Goal: Task Accomplishment & Management: Use online tool/utility

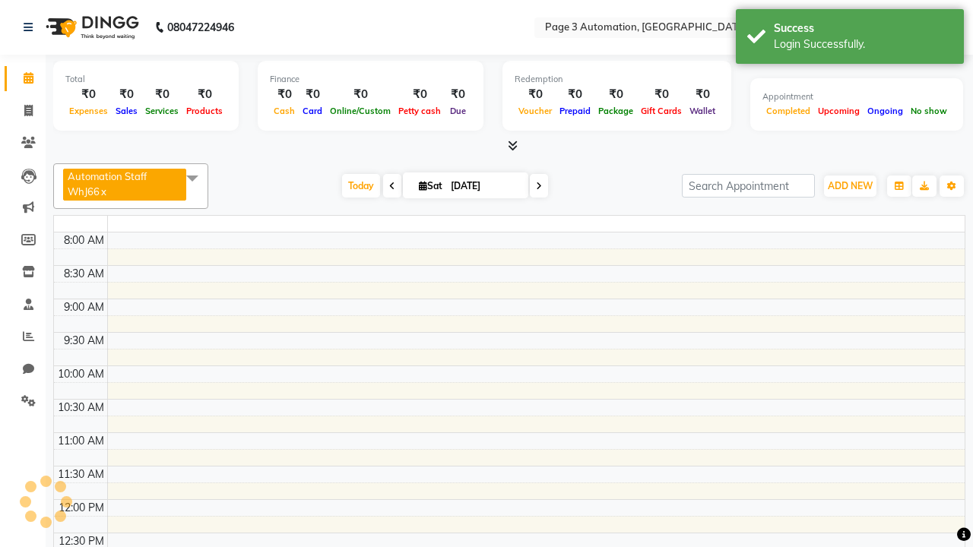
select select "en"
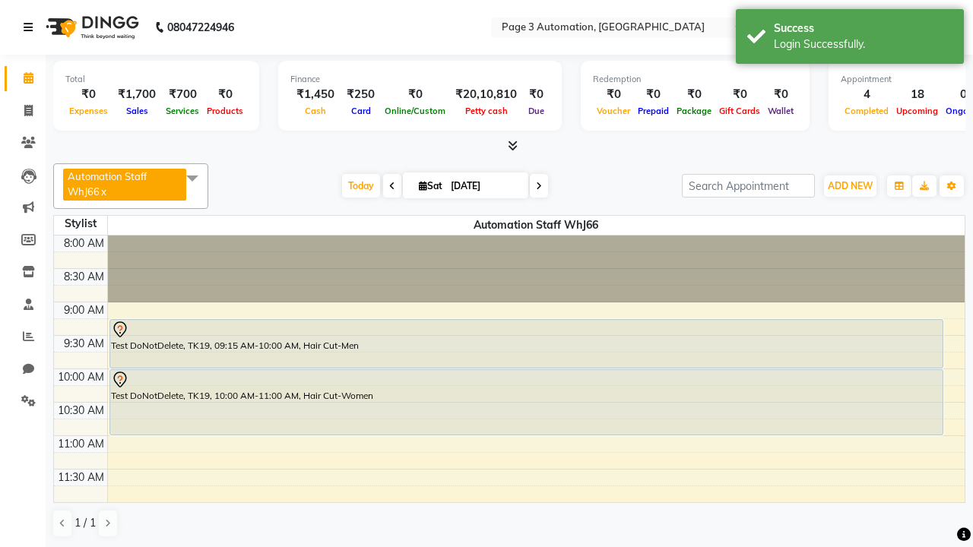
click at [31, 27] on icon at bounding box center [28, 27] width 9 height 11
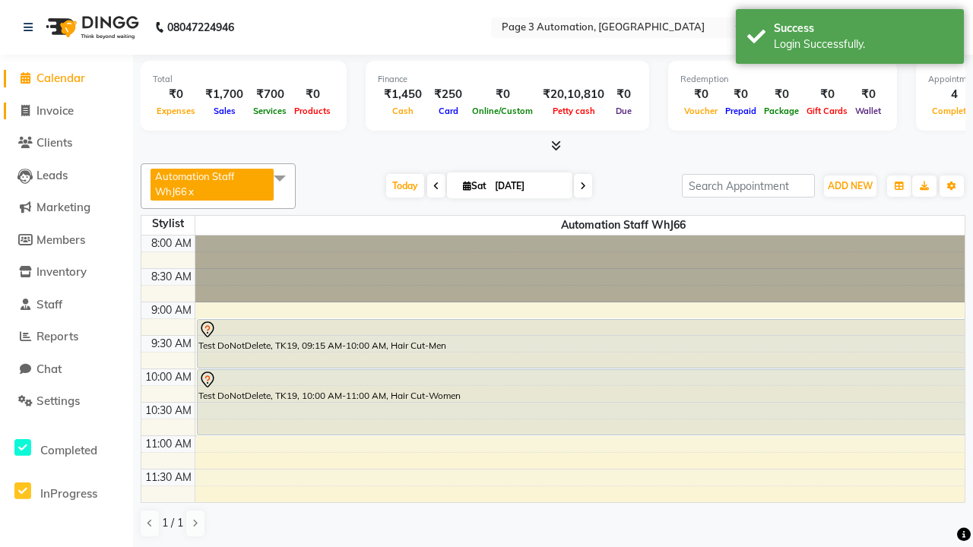
click at [66, 110] on span "Invoice" at bounding box center [54, 110] width 37 height 14
select select "service"
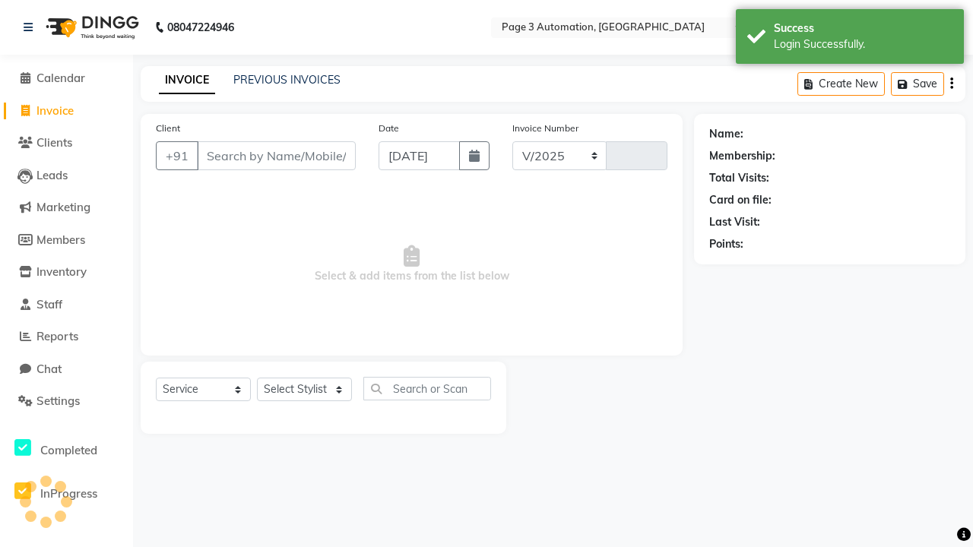
select select "2774"
type input "10149"
click at [31, 27] on icon at bounding box center [28, 27] width 9 height 11
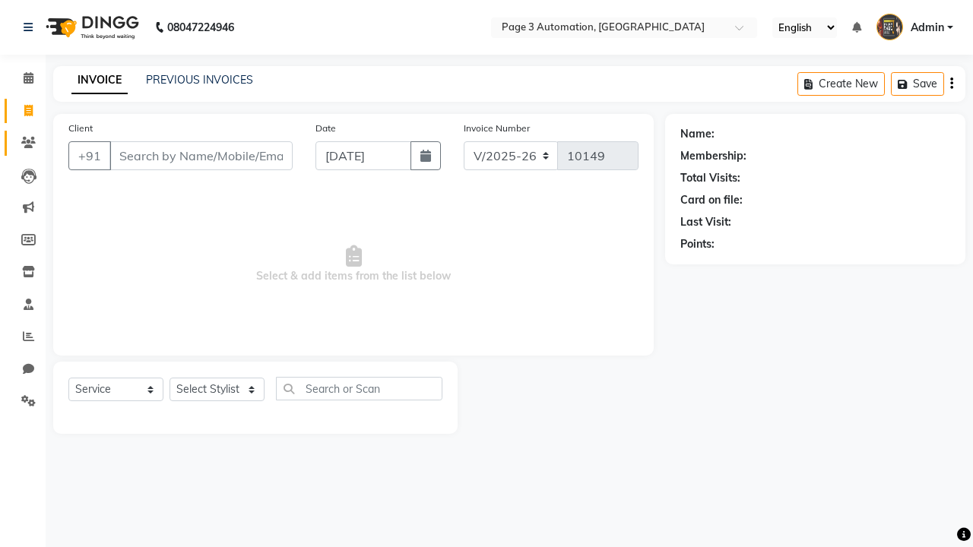
click at [23, 143] on icon at bounding box center [28, 142] width 14 height 11
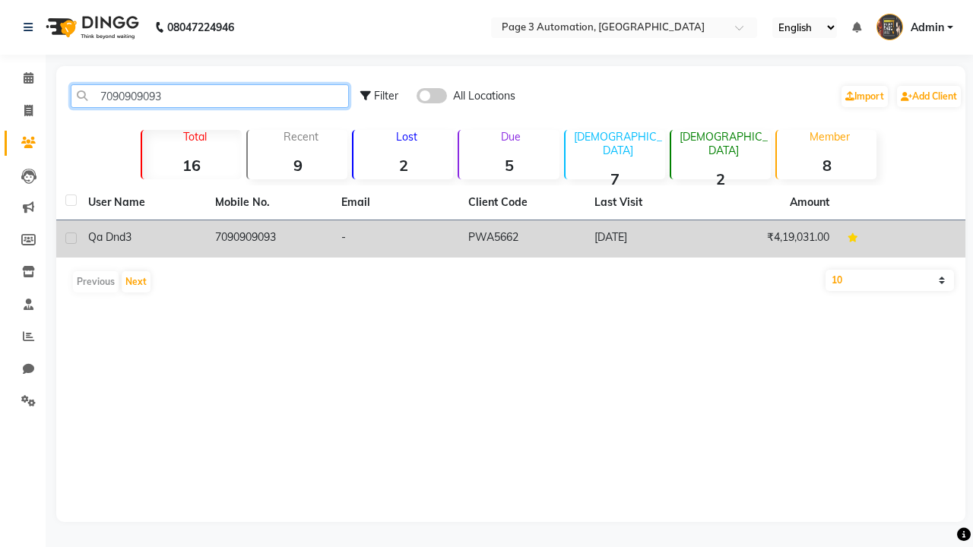
type input "7090909093"
click at [268, 239] on td "7090909093" at bounding box center [269, 238] width 127 height 37
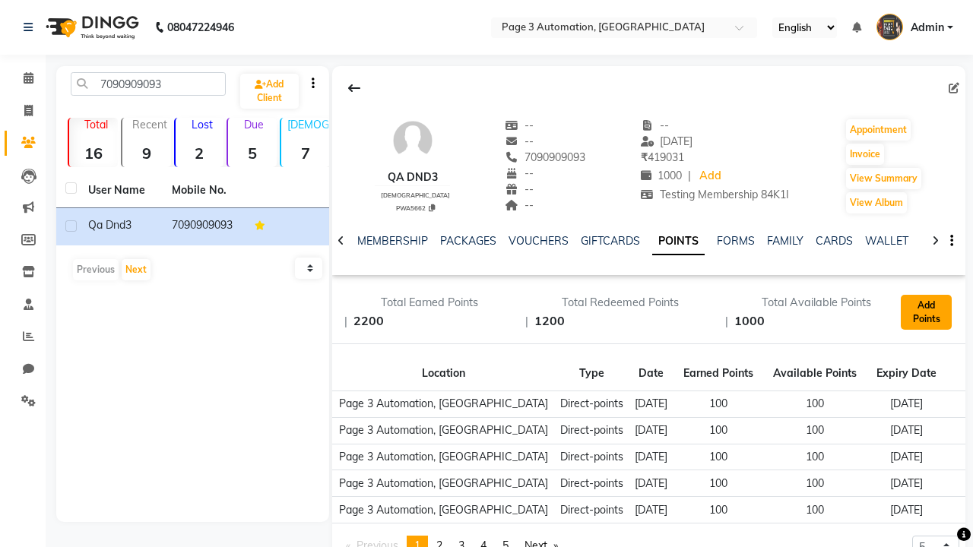
click at [926, 312] on button "Add Points" at bounding box center [926, 312] width 51 height 35
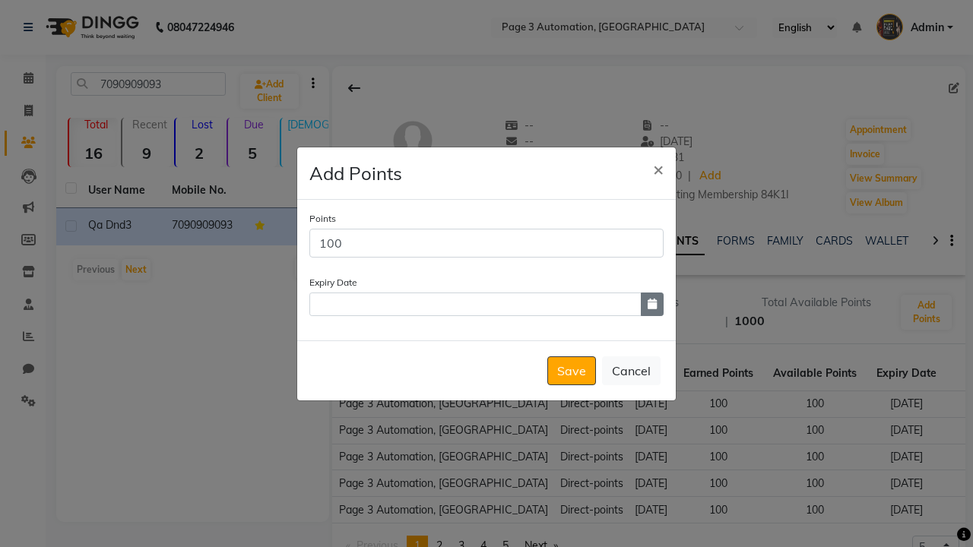
type input "100"
click at [652, 304] on icon "button" at bounding box center [652, 304] width 9 height 11
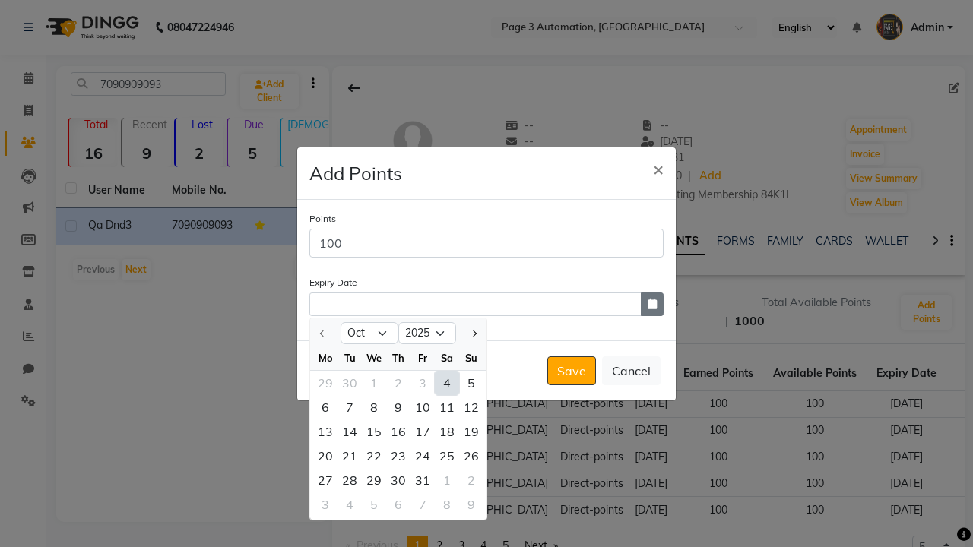
select select "12"
click at [423, 431] on div "17" at bounding box center [422, 432] width 24 height 24
type input "[DATE]"
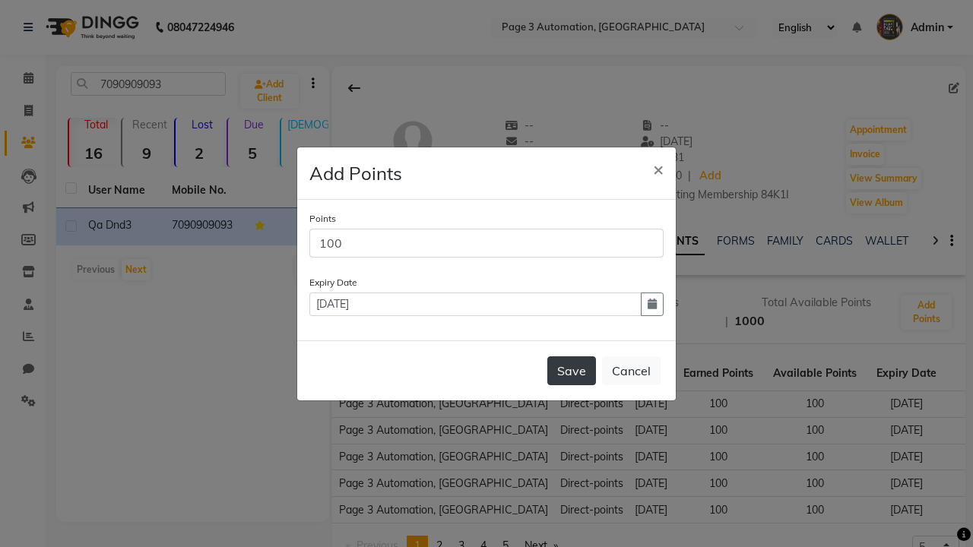
click at [572, 370] on button "Save" at bounding box center [571, 370] width 49 height 29
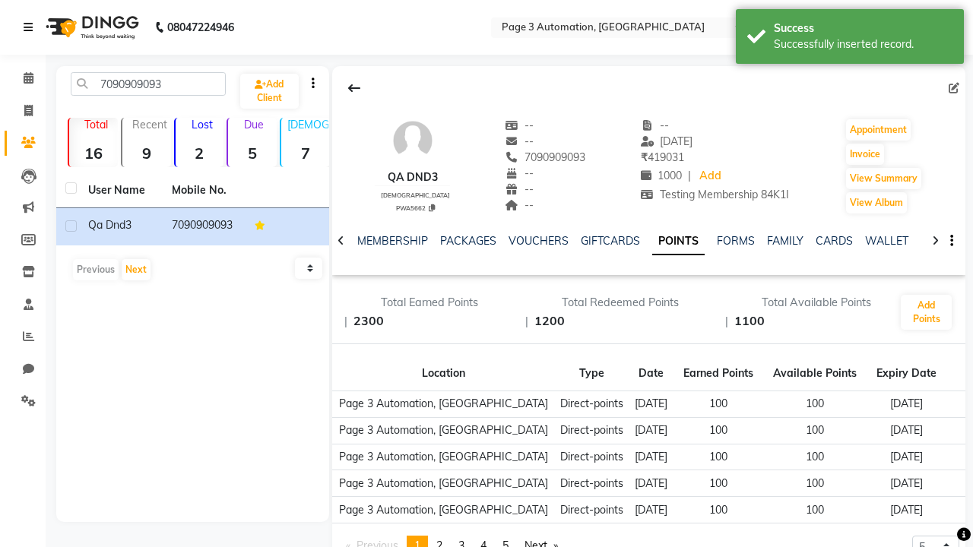
click at [850, 39] on div "Successfully inserted record." at bounding box center [863, 44] width 179 height 16
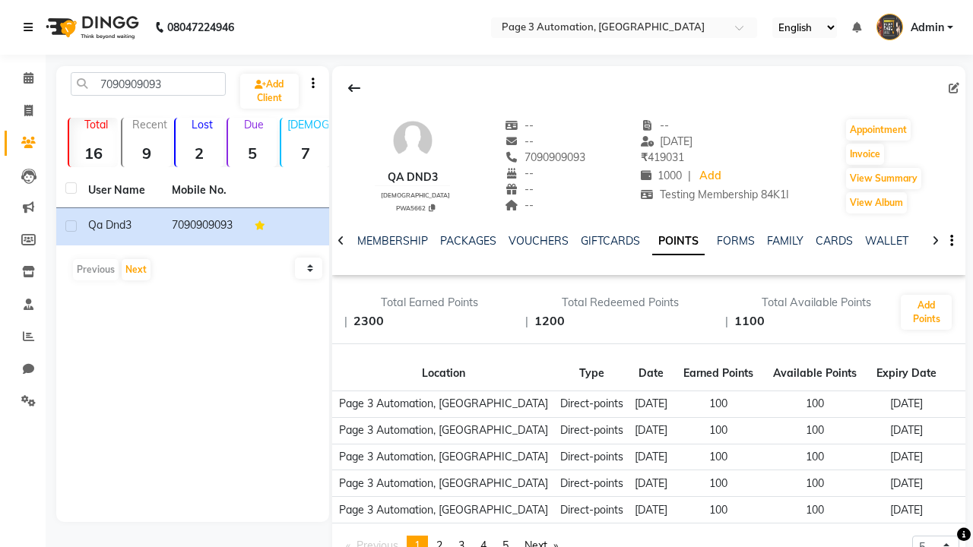
click at [31, 27] on icon at bounding box center [28, 27] width 9 height 11
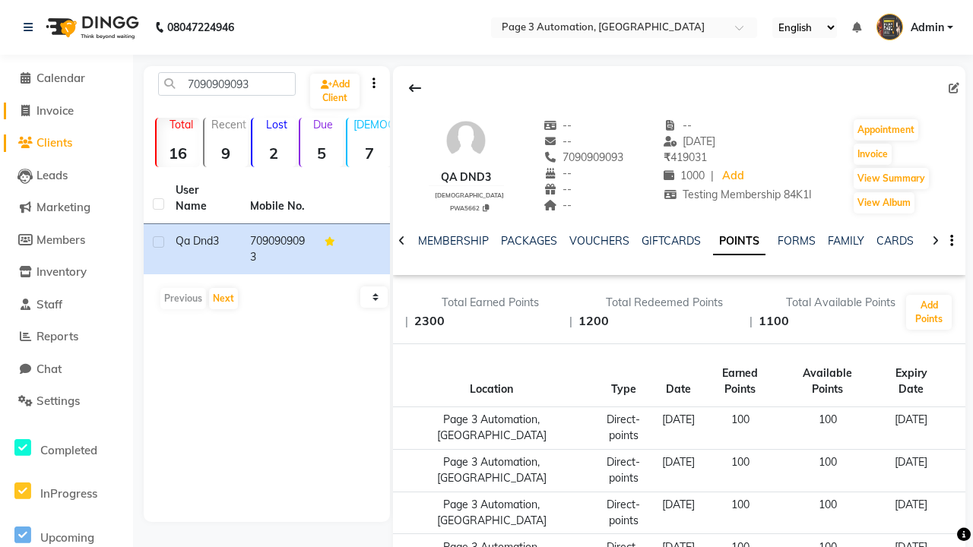
click at [66, 110] on span "Invoice" at bounding box center [54, 110] width 37 height 14
select select "2774"
select select "service"
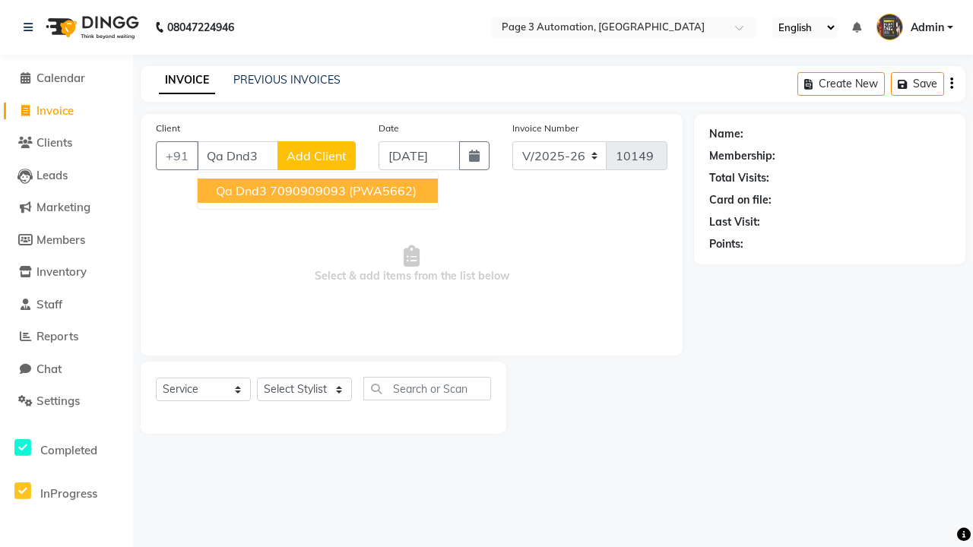
click at [319, 191] on ngb-highlight "7090909093" at bounding box center [308, 190] width 76 height 15
type input "7090909093"
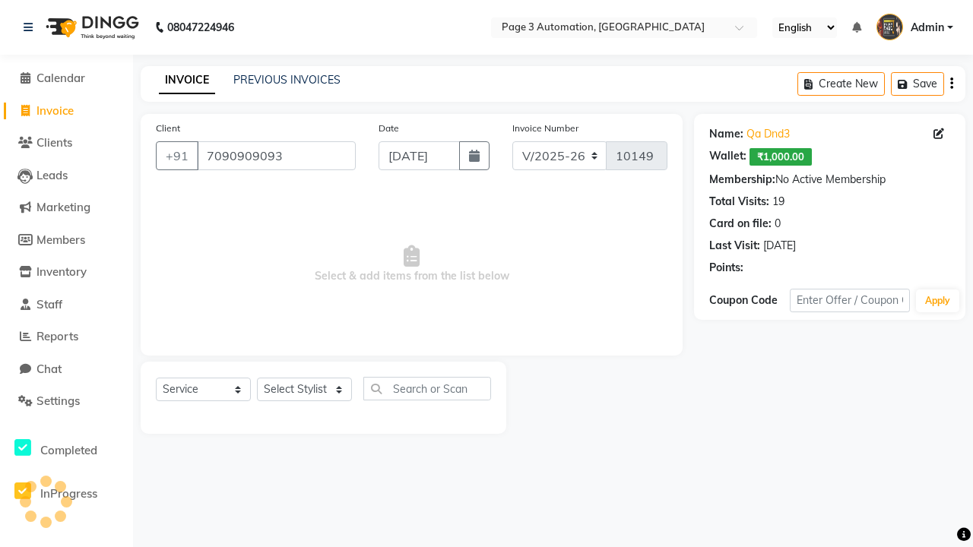
select select "93067"
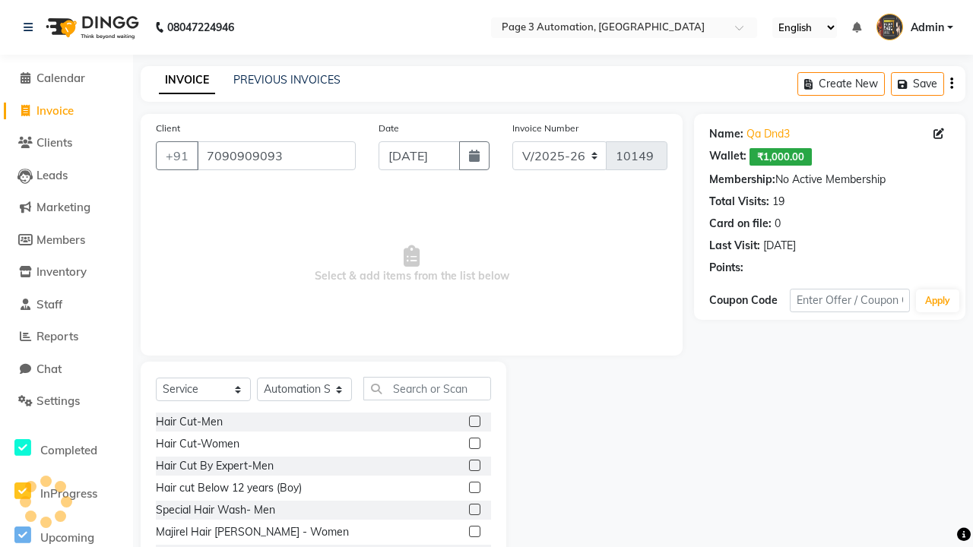
click at [474, 466] on label at bounding box center [474, 465] width 11 height 11
click at [474, 466] on input "checkbox" at bounding box center [474, 466] width 10 height 10
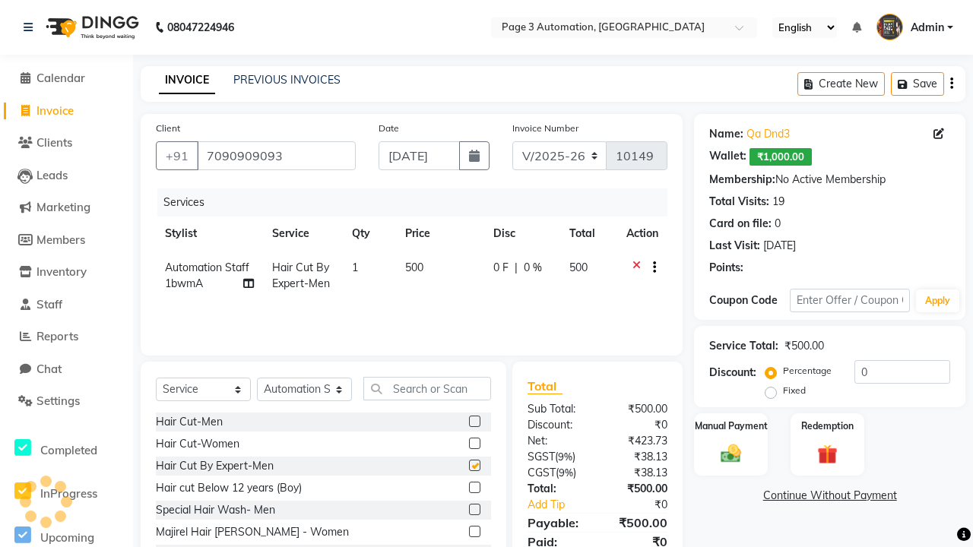
checkbox input "false"
click at [827, 426] on label "Redemption" at bounding box center [827, 425] width 55 height 14
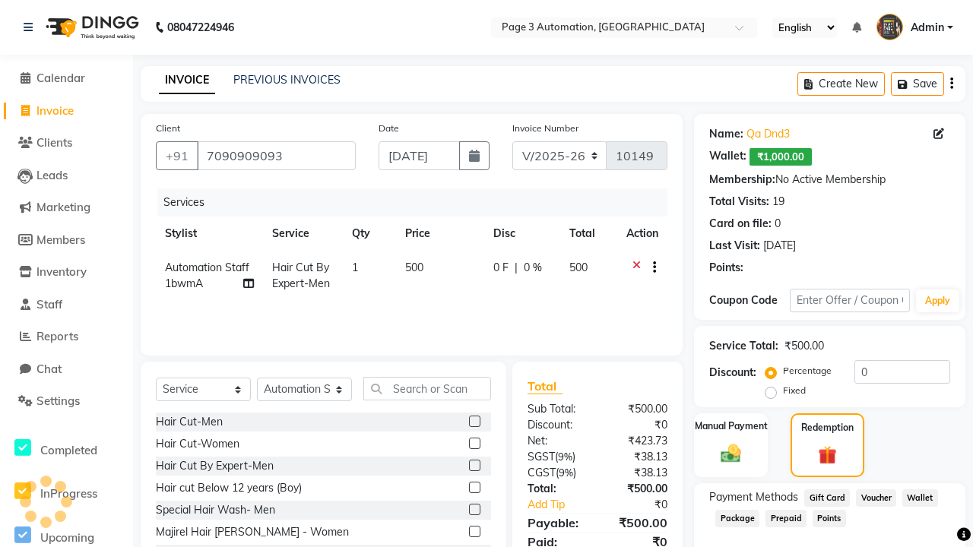
click at [828, 518] on span "Points" at bounding box center [828, 518] width 33 height 17
